Goal: Task Accomplishment & Management: Complete application form

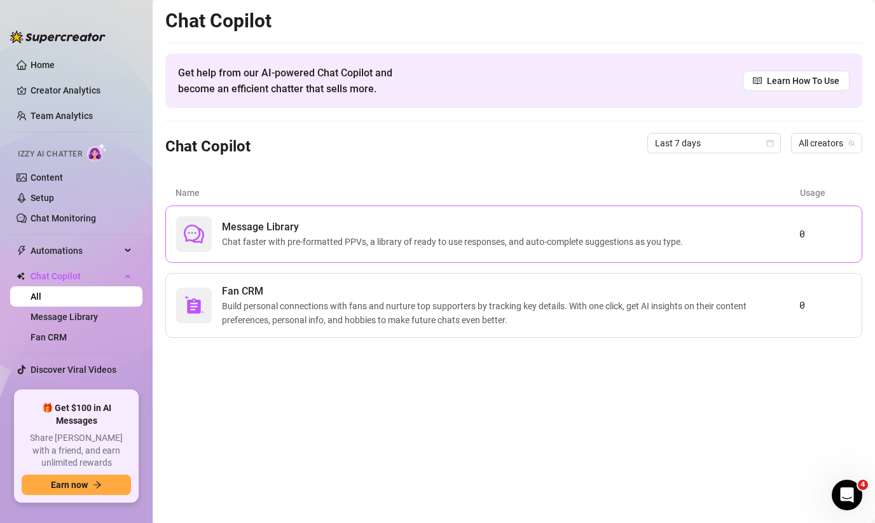
click at [328, 228] on span "Message Library" at bounding box center [455, 226] width 466 height 15
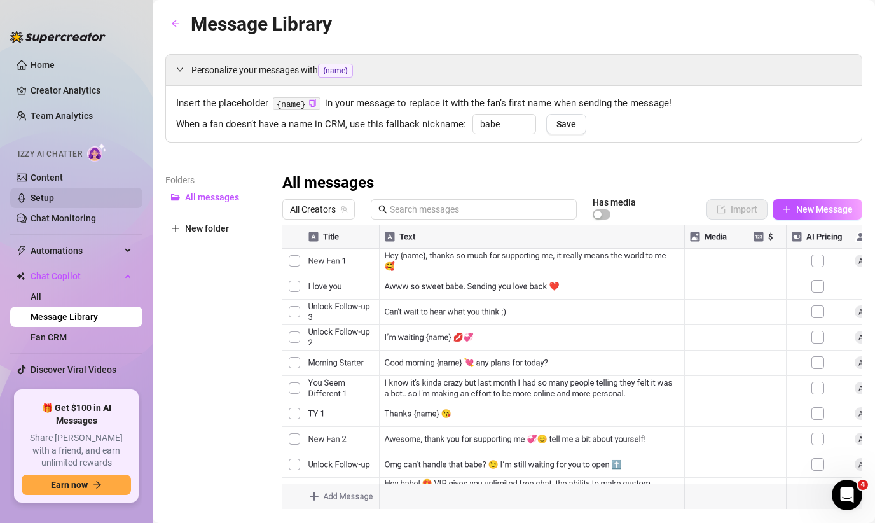
click at [45, 193] on link "Setup" at bounding box center [43, 198] width 24 height 10
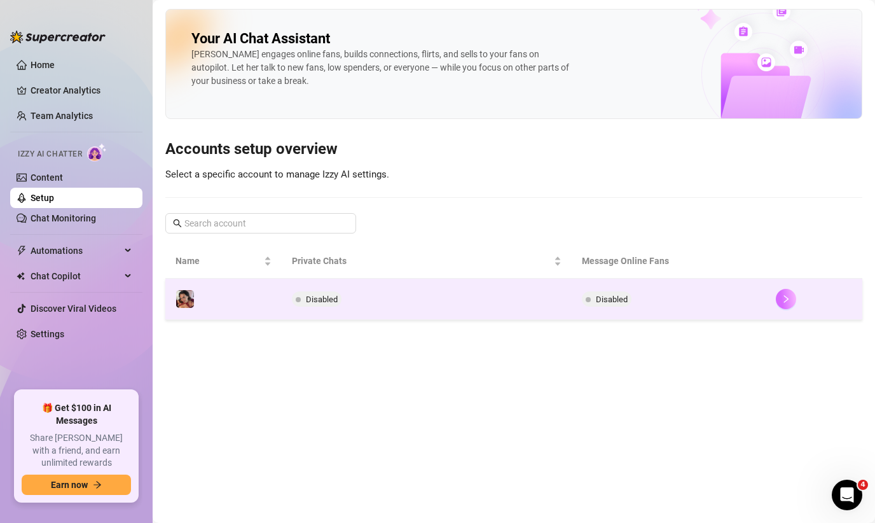
click at [792, 296] on button "button" at bounding box center [786, 299] width 20 height 20
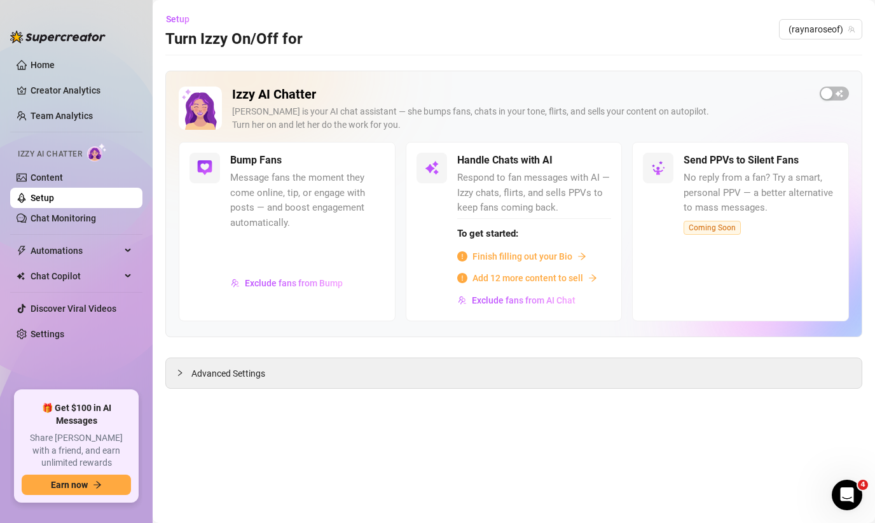
click at [538, 254] on span "Finish filling out your Bio" at bounding box center [523, 256] width 100 height 14
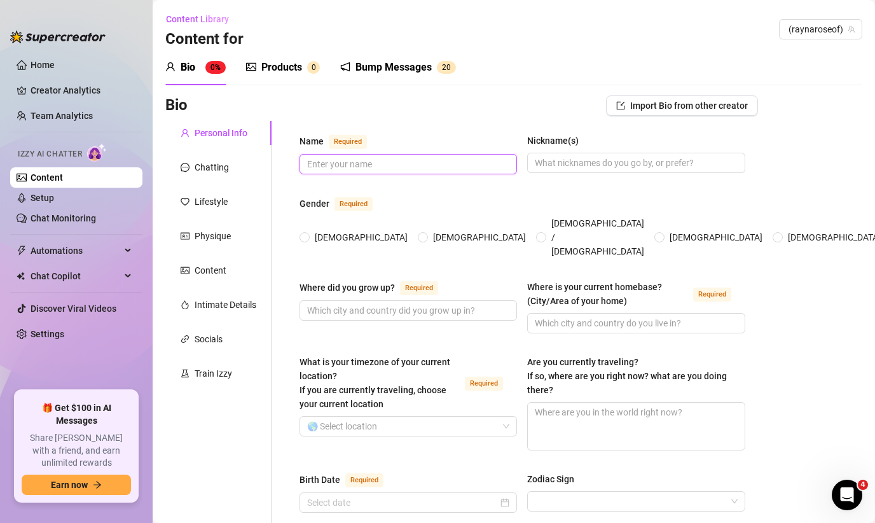
click at [333, 166] on input "Name Required" at bounding box center [407, 164] width 200 height 14
type input "r"
type input "[PERSON_NAME]"
click at [595, 162] on input "Nickname(s)" at bounding box center [635, 163] width 200 height 14
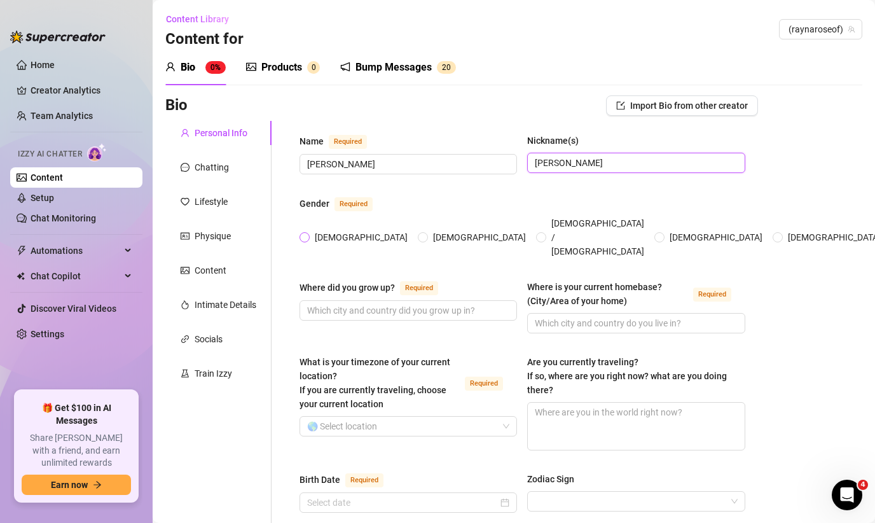
type input "[PERSON_NAME]"
click at [301, 232] on span at bounding box center [305, 237] width 10 height 10
click at [303, 234] on input "[DEMOGRAPHIC_DATA]" at bounding box center [305, 238] width 5 height 8
radio input "true"
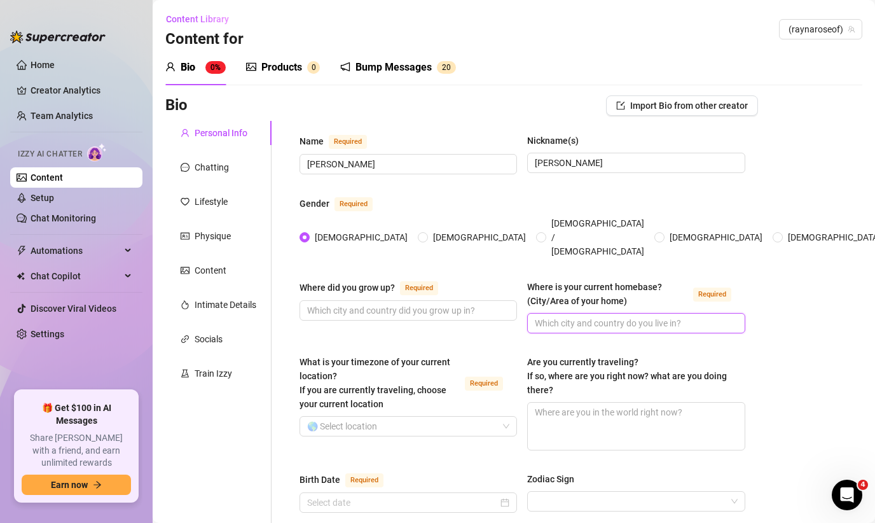
click at [607, 316] on input "Where is your current homebase? (City/Area of your home) Required" at bounding box center [635, 323] width 200 height 14
